Goal: Task Accomplishment & Management: Manage account settings

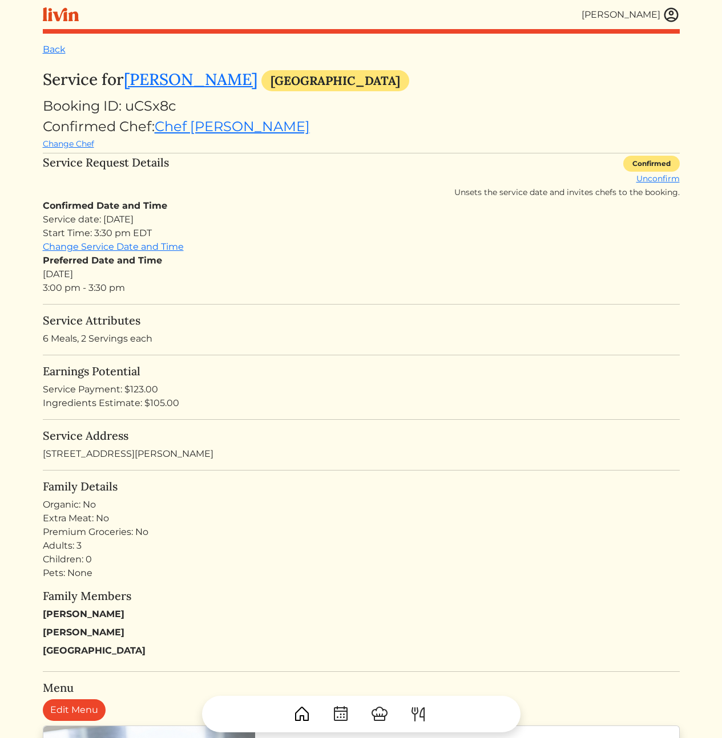
drag, startPoint x: 366, startPoint y: 278, endPoint x: 435, endPoint y: 403, distance: 143.3
drag, startPoint x: 572, startPoint y: 466, endPoint x: 401, endPoint y: 232, distance: 290.2
click at [401, 232] on div "Service date: [DATE] Start Time: 3:30 pm EDT" at bounding box center [361, 226] width 637 height 27
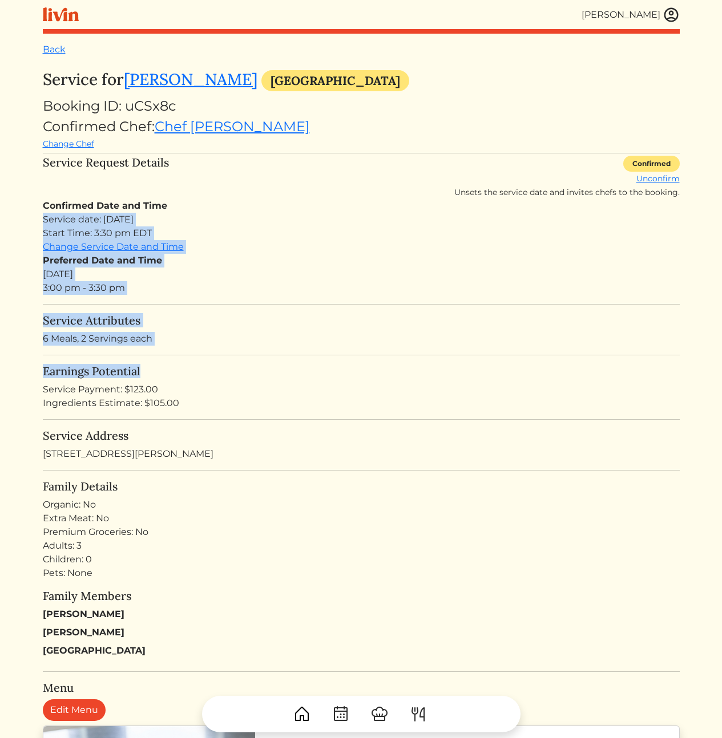
drag, startPoint x: 377, startPoint y: 236, endPoint x: 402, endPoint y: 382, distance: 148.8
drag, startPoint x: 544, startPoint y: 422, endPoint x: 369, endPoint y: 208, distance: 276.9
click at [369, 208] on div "Confirmed Date and Time Service date: [DATE] Start Time: 3:30 pm EDT Change Ser…" at bounding box center [361, 247] width 637 height 96
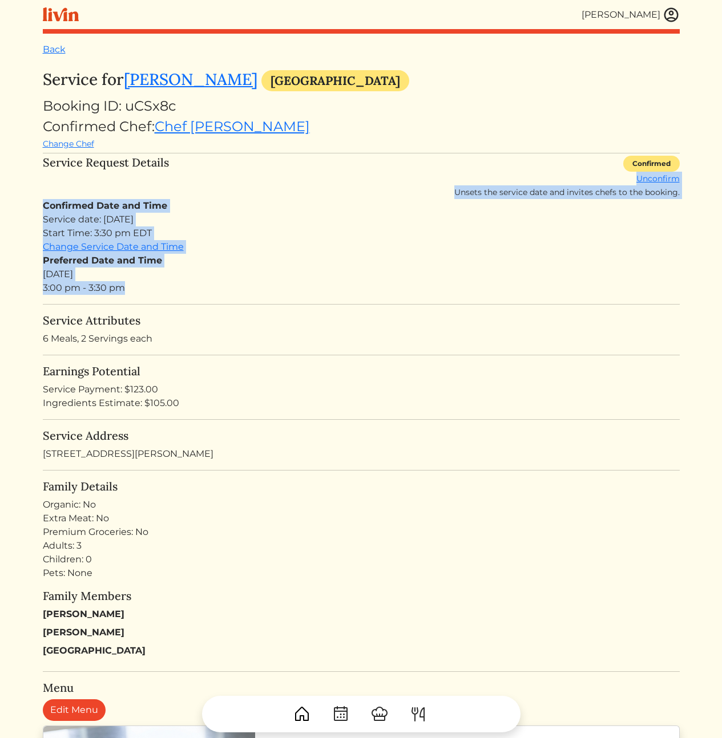
drag, startPoint x: 345, startPoint y: 187, endPoint x: 355, endPoint y: 308, distance: 121.4
drag, startPoint x: 359, startPoint y: 311, endPoint x: 300, endPoint y: 204, distance: 122.4
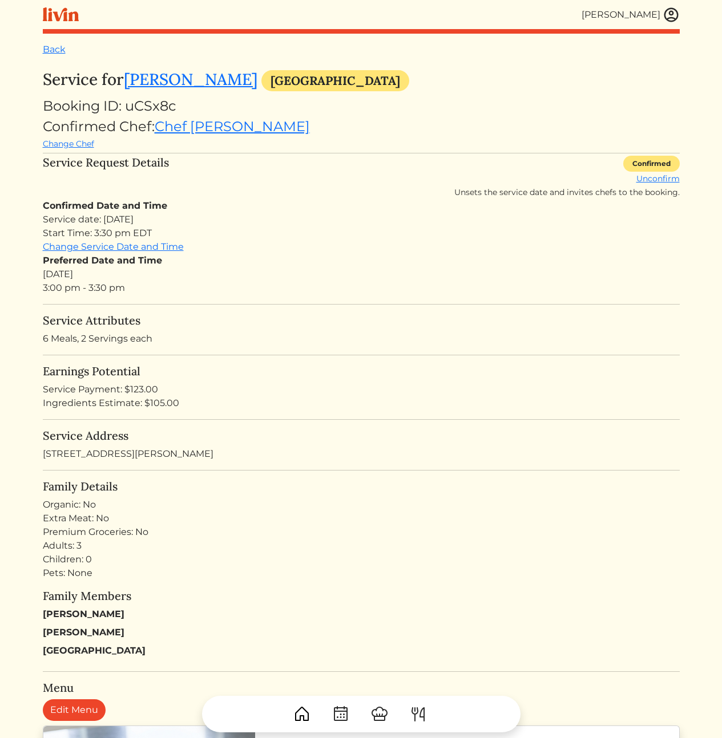
click at [300, 208] on div "Confirmed Date and Time Service date: Sun, Sep 14, 2025 Start Time: 3:30 pm EDT…" at bounding box center [361, 247] width 637 height 96
drag, startPoint x: 244, startPoint y: 237, endPoint x: 292, endPoint y: 311, distance: 87.5
click at [304, 256] on div "Preferred Date and Time Sun, Sep 14, 2025 3:00 pm - 3:30 pm" at bounding box center [361, 274] width 637 height 41
drag, startPoint x: 294, startPoint y: 295, endPoint x: 251, endPoint y: 192, distance: 112.0
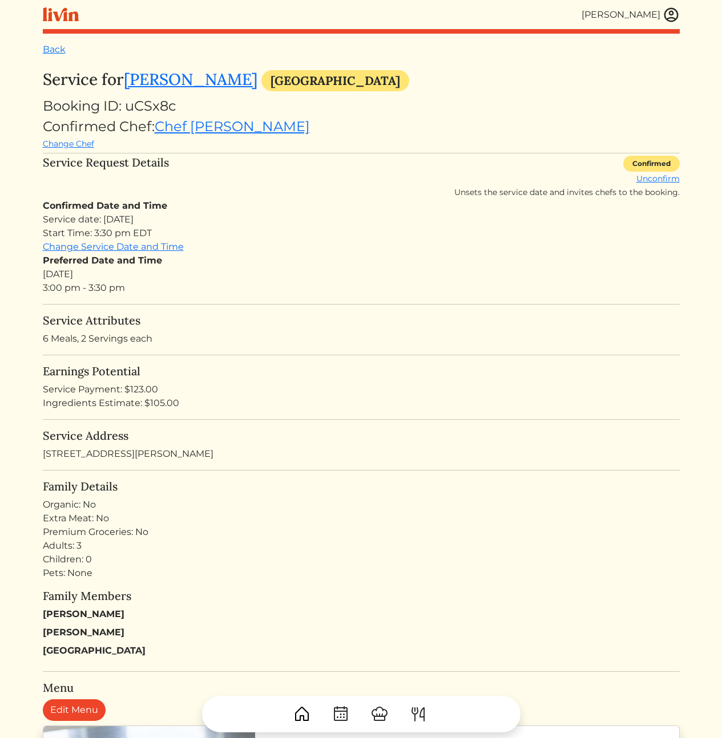
click at [251, 192] on div "Service Request Details Confirmed Unconfirm Unsets the service date and invites…" at bounding box center [361, 177] width 637 height 43
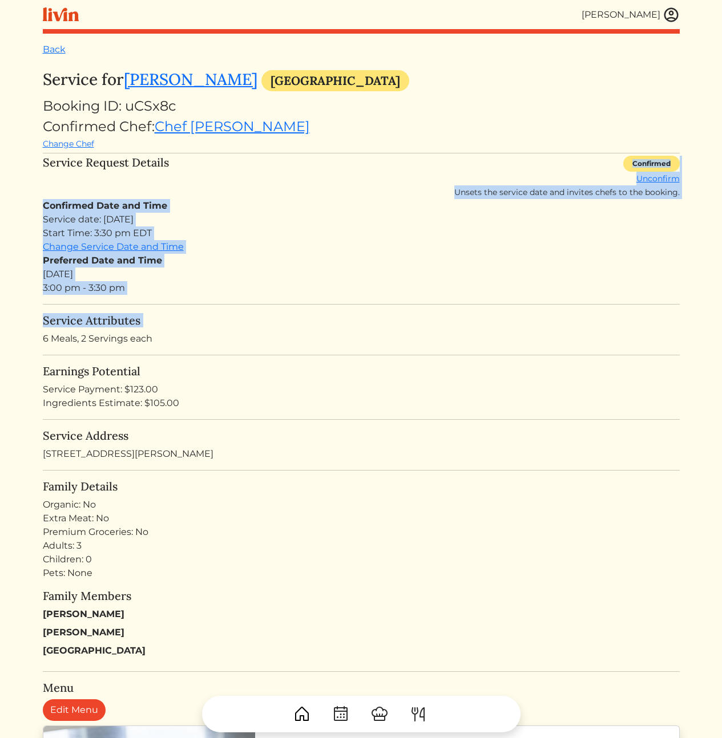
drag, startPoint x: 251, startPoint y: 192, endPoint x: 252, endPoint y: 333, distance: 141.5
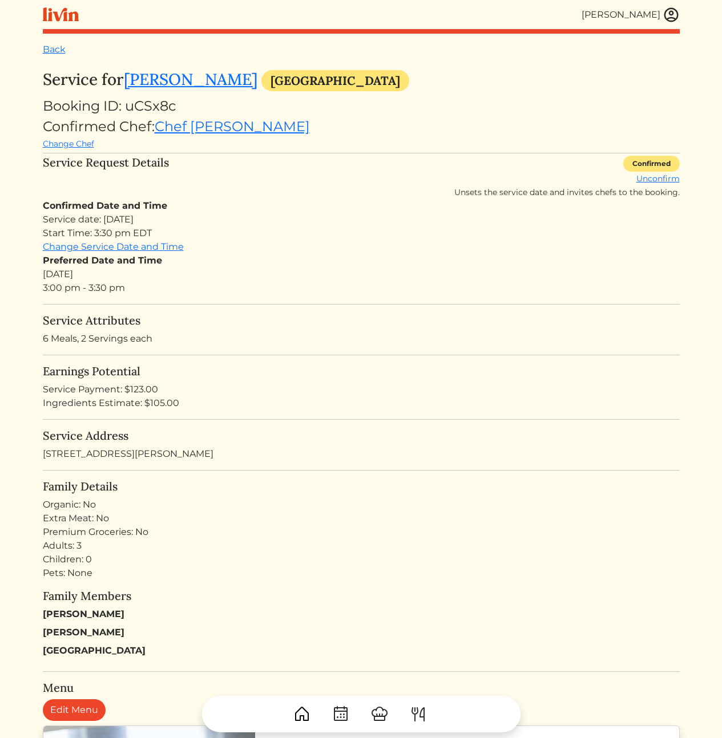
click at [458, 389] on div "Service Payment: $123.00" at bounding box center [361, 390] width 637 height 14
click at [227, 293] on div "Preferred Date and Time Sun, Sep 14, 2025 3:00 pm - 3:30 pm" at bounding box center [361, 274] width 637 height 41
click at [670, 175] on link "Unconfirm" at bounding box center [657, 178] width 43 height 10
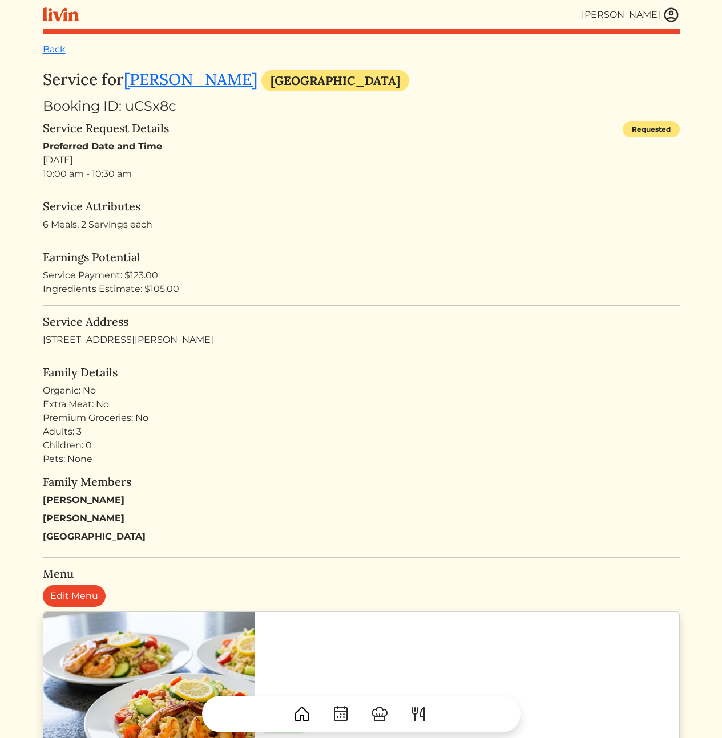
click at [452, 211] on h5 "Service Attributes" at bounding box center [361, 207] width 637 height 14
click at [293, 341] on div "Service Address 1202 Goodwin Rd NE Atlanta, GA 30324, USA" at bounding box center [361, 331] width 637 height 32
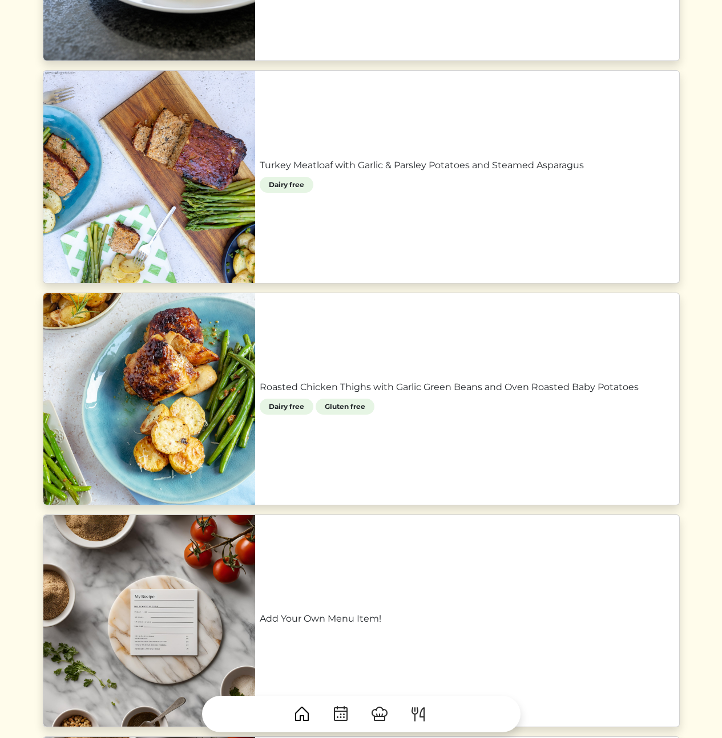
scroll to position [1149, 0]
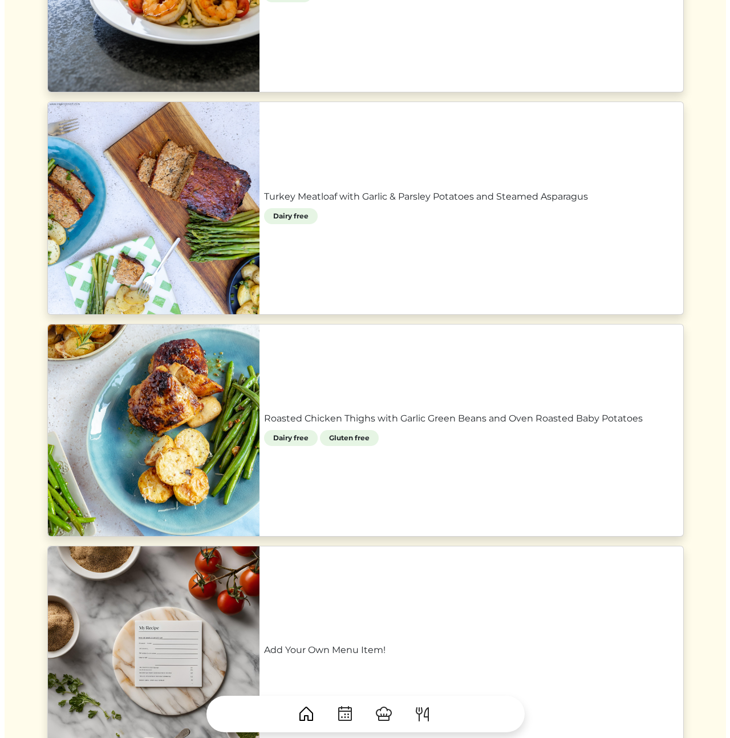
scroll to position [358, 0]
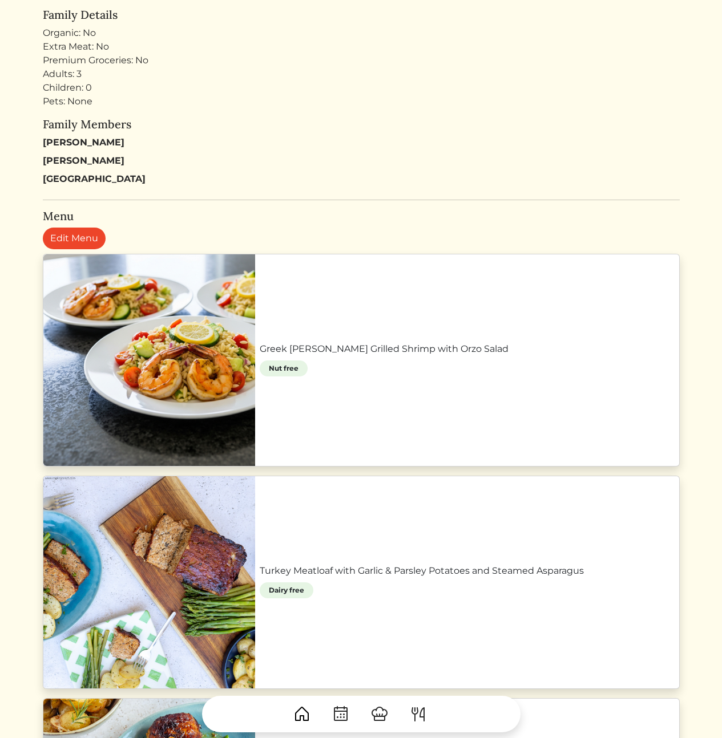
click at [306, 356] on link "Greek [PERSON_NAME] Grilled Shrimp with Orzo Salad" at bounding box center [467, 349] width 415 height 14
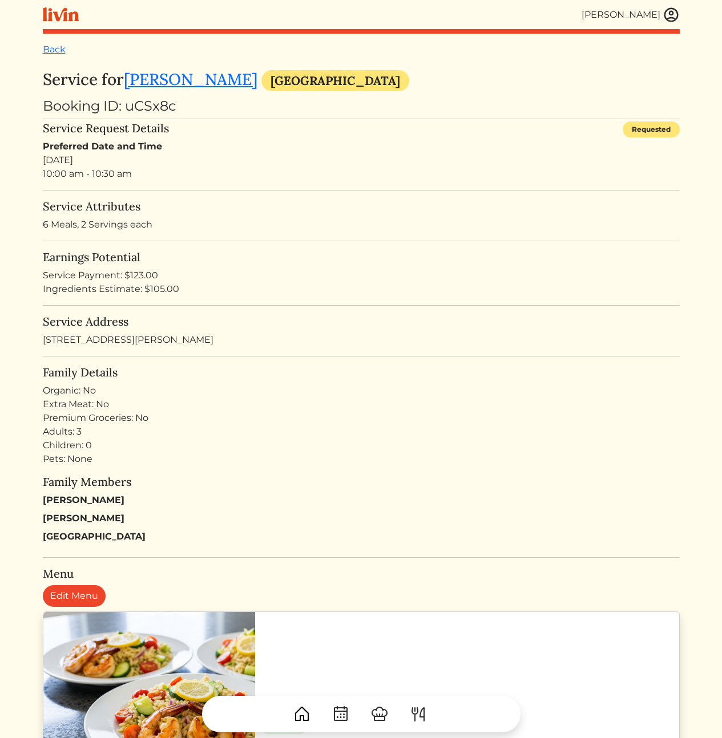
drag, startPoint x: 297, startPoint y: 162, endPoint x: 357, endPoint y: 434, distance: 278.7
click at [384, 464] on div "Adults: 3 Children: 0 Pets: None" at bounding box center [361, 445] width 637 height 41
